Goal: Information Seeking & Learning: Learn about a topic

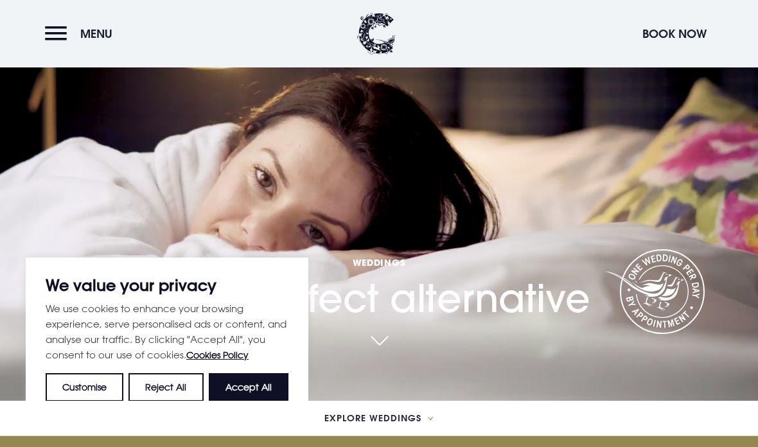
click at [272, 436] on button "Explore Weddings" at bounding box center [379, 418] width 758 height 35
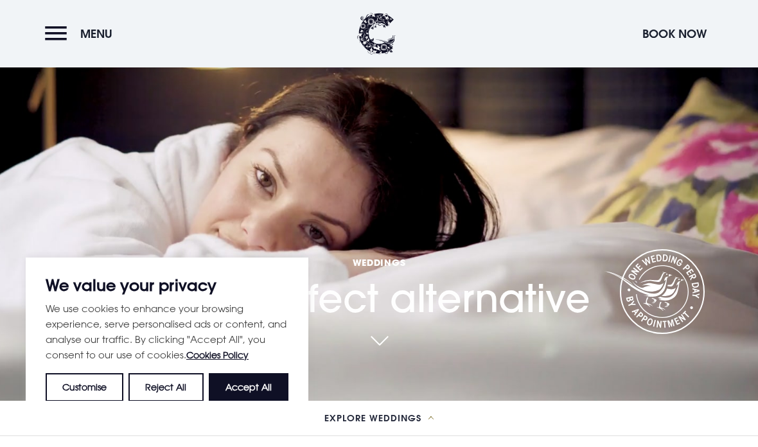
click at [271, 401] on button "Accept All" at bounding box center [249, 387] width 80 height 28
checkbox input "true"
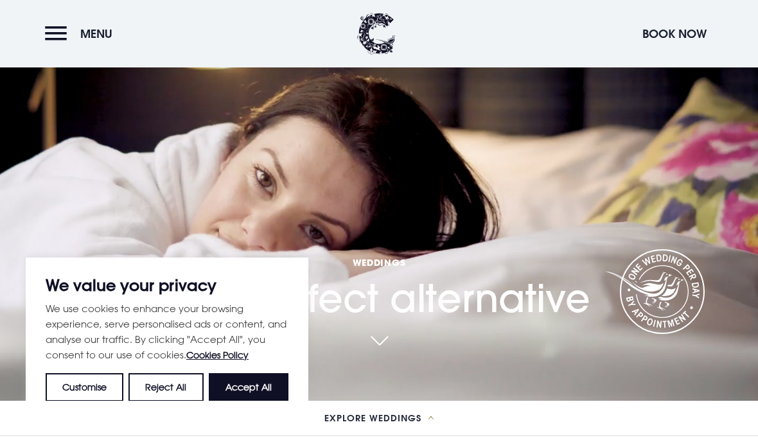
checkbox input "true"
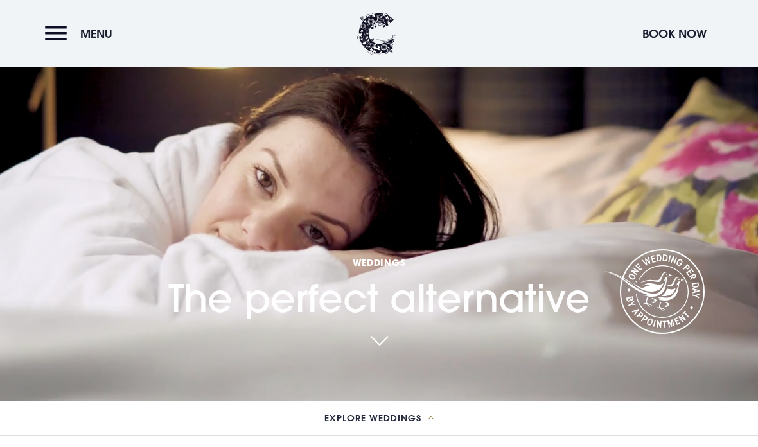
click at [103, 37] on span "Menu" at bounding box center [96, 33] width 32 height 15
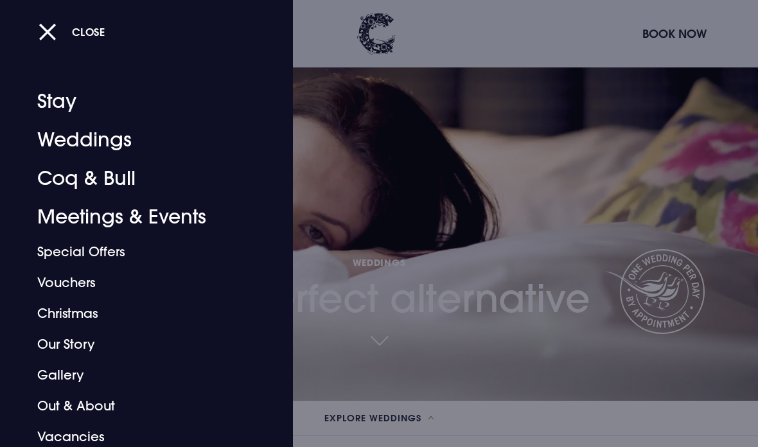
click at [109, 150] on link "Weddings" at bounding box center [137, 140] width 201 height 39
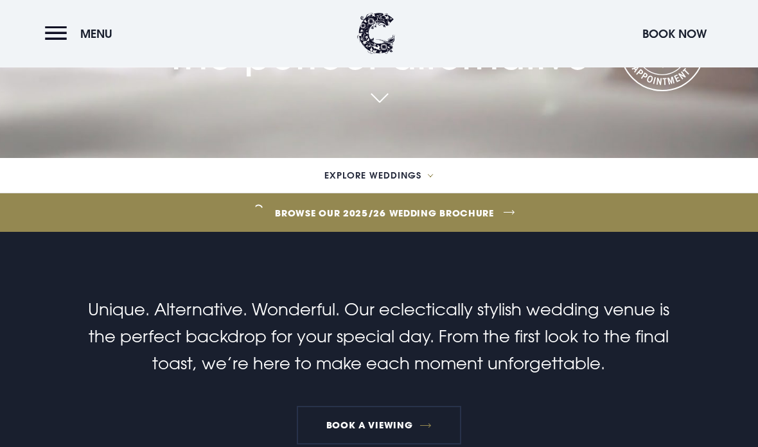
scroll to position [289, 0]
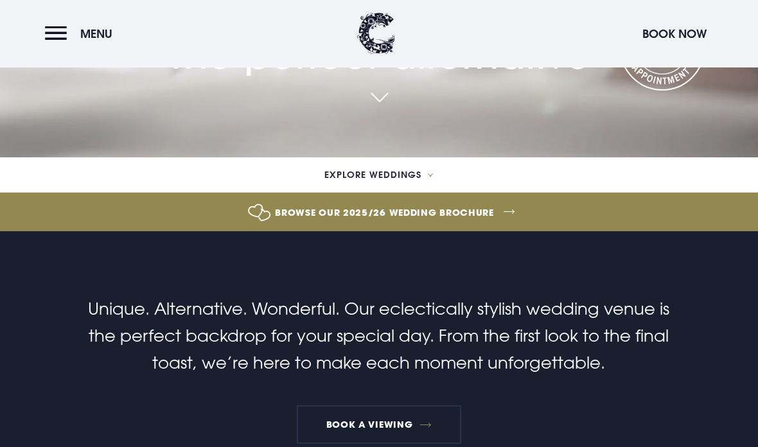
click at [473, 237] on link "Browse our 2025/26 wedding brochure" at bounding box center [384, 213] width 1734 height 48
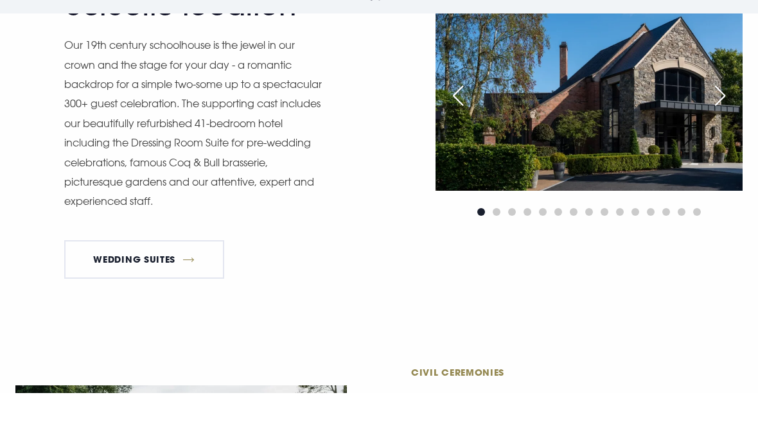
scroll to position [1313, 0]
click at [182, 309] on link "Wedding Suites" at bounding box center [144, 312] width 160 height 39
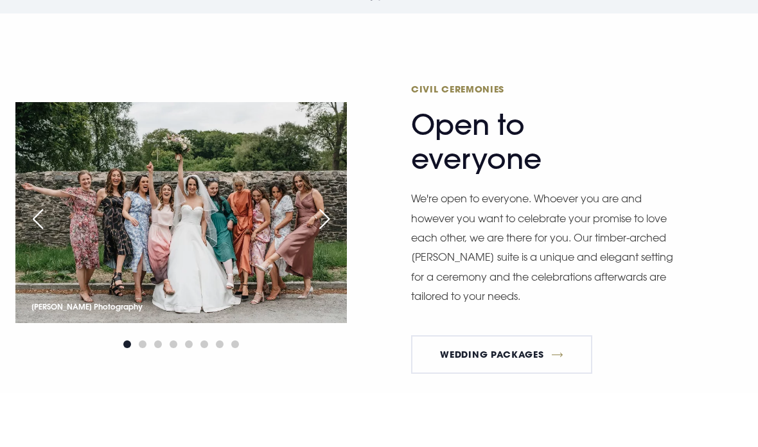
scroll to position [1633, 0]
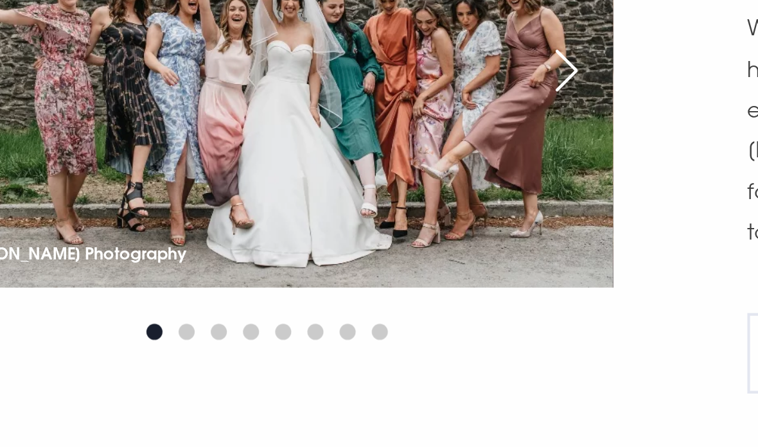
click at [308, 222] on div "Next slide" at bounding box center [324, 236] width 32 height 28
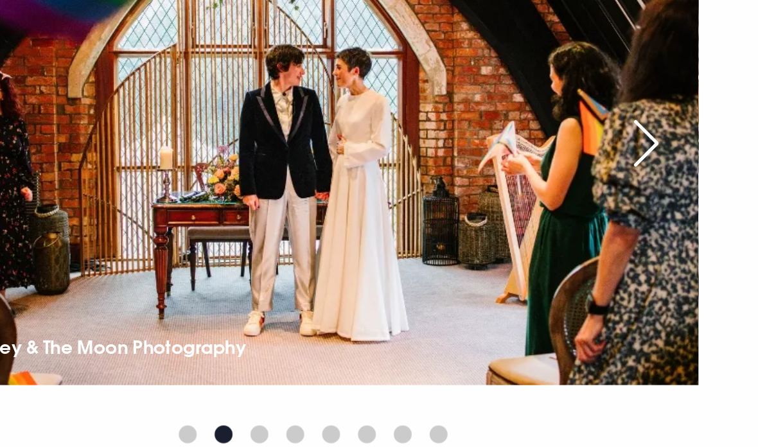
click at [308, 222] on div "Next slide" at bounding box center [324, 236] width 32 height 28
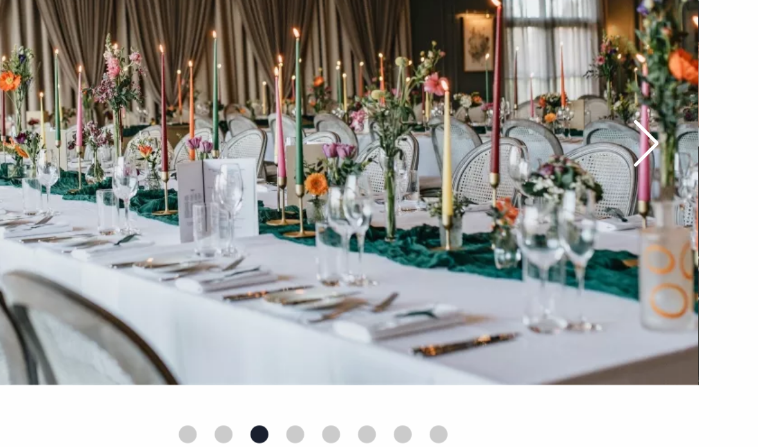
click at [308, 222] on div "Next slide" at bounding box center [324, 236] width 32 height 28
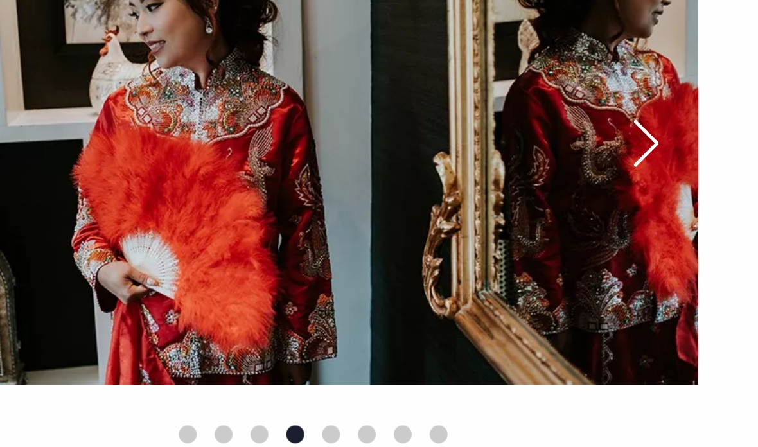
click at [308, 222] on div "Next slide" at bounding box center [324, 236] width 32 height 28
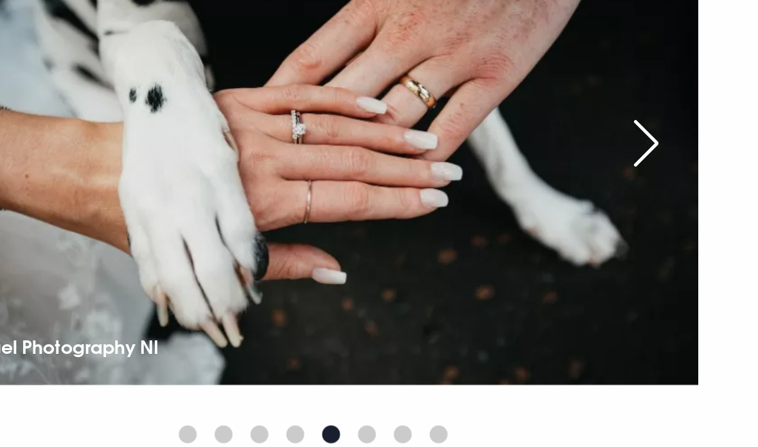
click at [308, 222] on div "Next slide" at bounding box center [324, 236] width 32 height 28
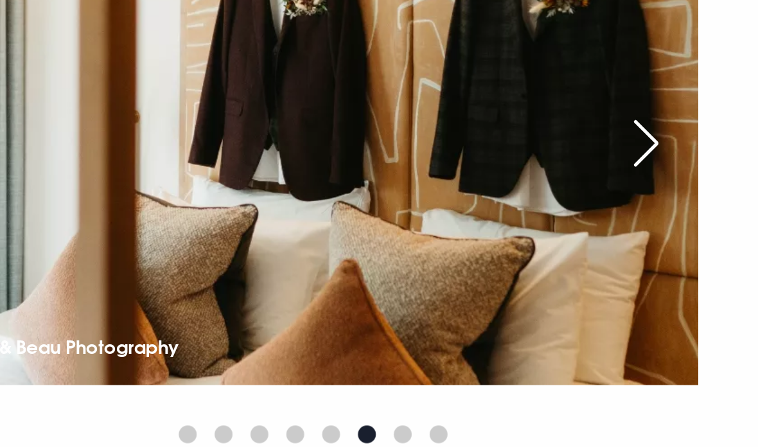
click at [308, 222] on div "Next slide" at bounding box center [324, 236] width 32 height 28
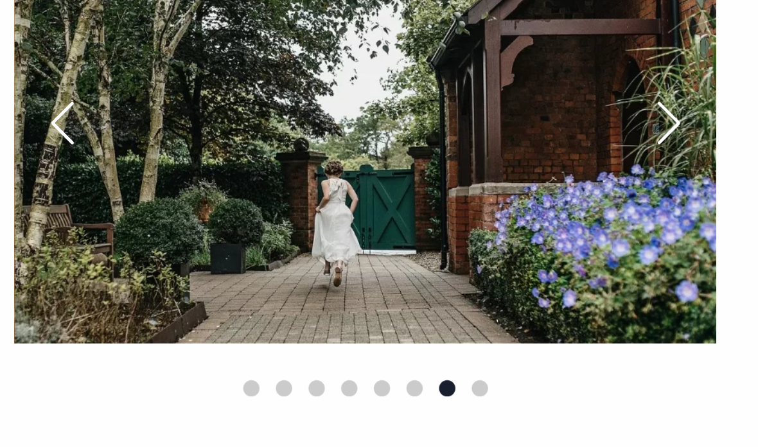
click at [322, 222] on div "Next slide" at bounding box center [324, 236] width 32 height 28
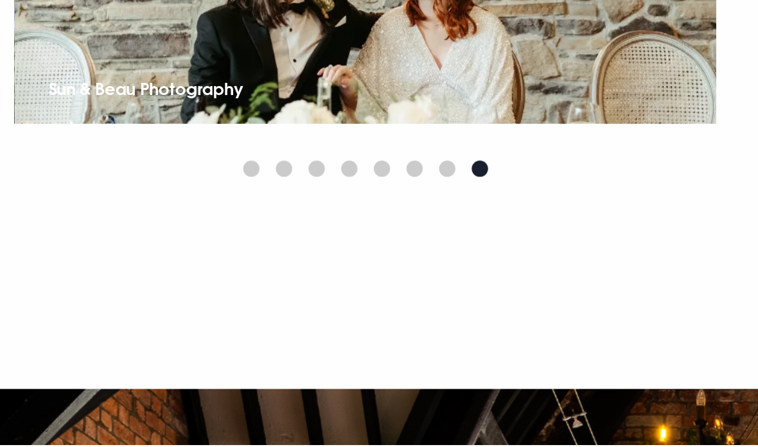
scroll to position [1680, 0]
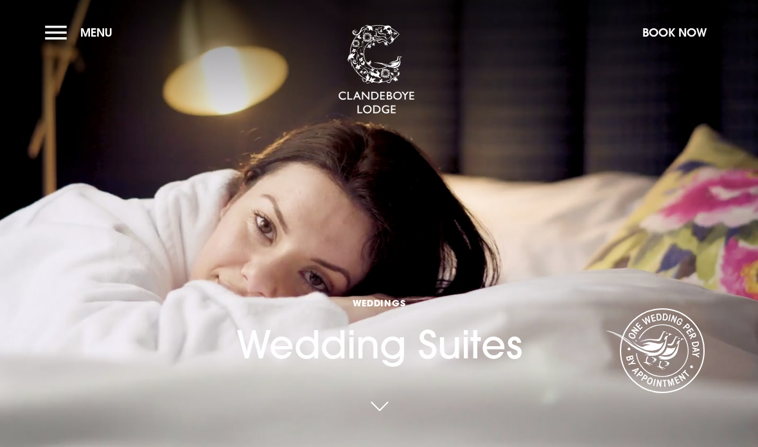
click at [97, 32] on span "Menu" at bounding box center [96, 32] width 32 height 15
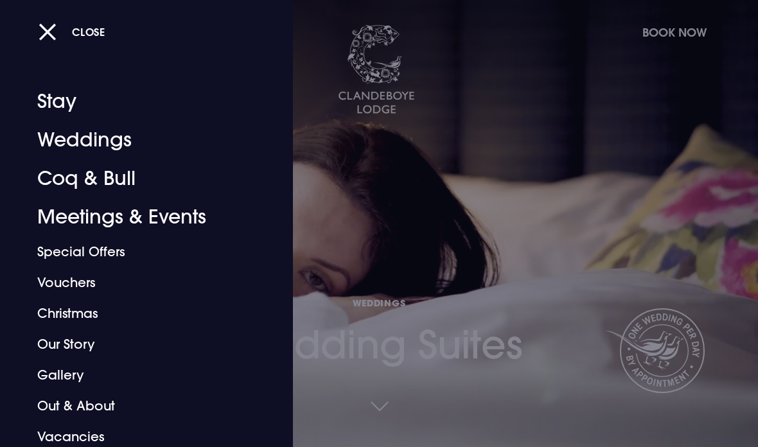
click at [59, 30] on button "Close" at bounding box center [72, 32] width 67 height 26
